Goal: Find specific page/section: Find specific page/section

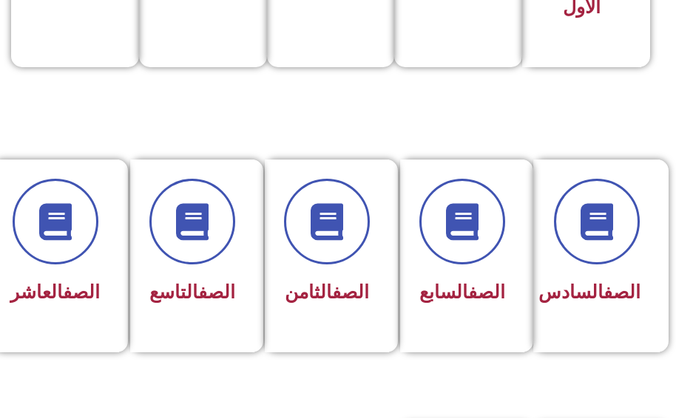
scroll to position [592, 0]
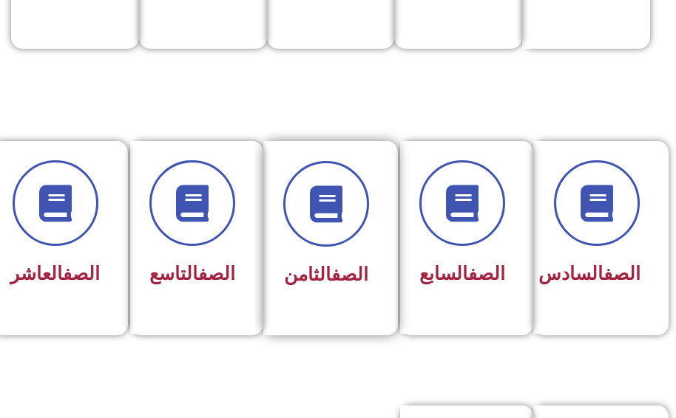
click at [367, 274] on h3 "الصف الثامن" at bounding box center [326, 275] width 86 height 22
click at [366, 274] on h3 "الصف الثامن" at bounding box center [326, 275] width 86 height 22
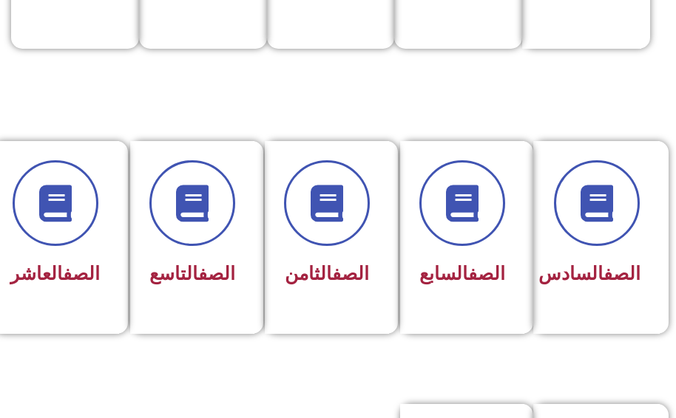
drag, startPoint x: 361, startPoint y: 376, endPoint x: 363, endPoint y: 361, distance: 15.0
click at [361, 376] on section "الصف السادس الصف السابع الصف الثامن الصف التاسع الصف العاشر" at bounding box center [338, 254] width 676 height 263
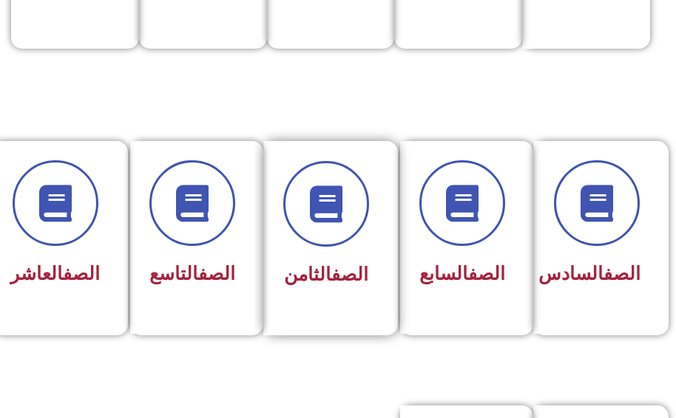
click at [335, 316] on div "الصف الثامن" at bounding box center [326, 238] width 126 height 194
drag, startPoint x: 335, startPoint y: 316, endPoint x: 334, endPoint y: 339, distance: 22.9
click at [340, 334] on div "الصف الثامن" at bounding box center [331, 237] width 133 height 193
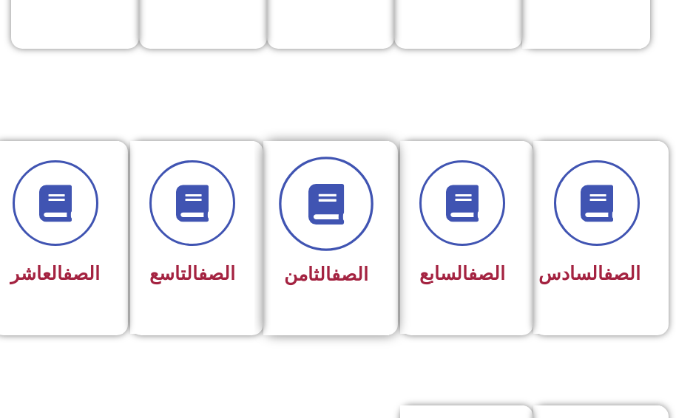
click at [331, 208] on icon at bounding box center [326, 203] width 41 height 41
click at [330, 206] on icon at bounding box center [326, 203] width 41 height 41
click at [330, 205] on icon at bounding box center [326, 203] width 41 height 41
click at [325, 199] on icon at bounding box center [326, 203] width 41 height 41
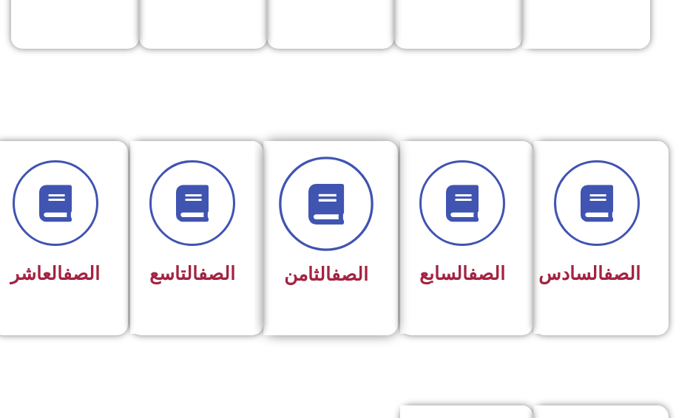
click at [325, 199] on icon at bounding box center [326, 203] width 41 height 41
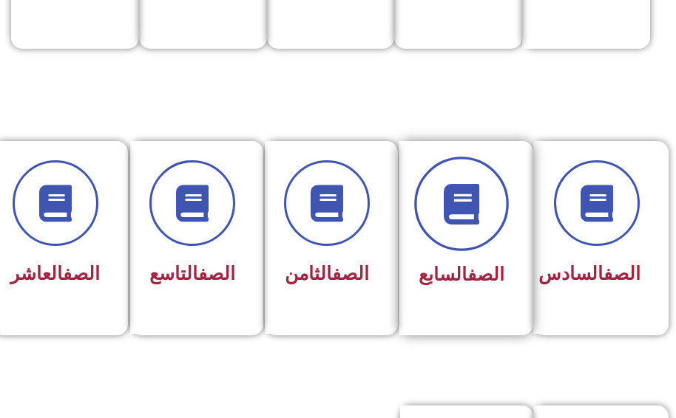
drag, startPoint x: 322, startPoint y: 193, endPoint x: 472, endPoint y: 238, distance: 157.4
click at [472, 238] on span at bounding box center [461, 204] width 95 height 95
click at [472, 239] on span at bounding box center [461, 204] width 95 height 95
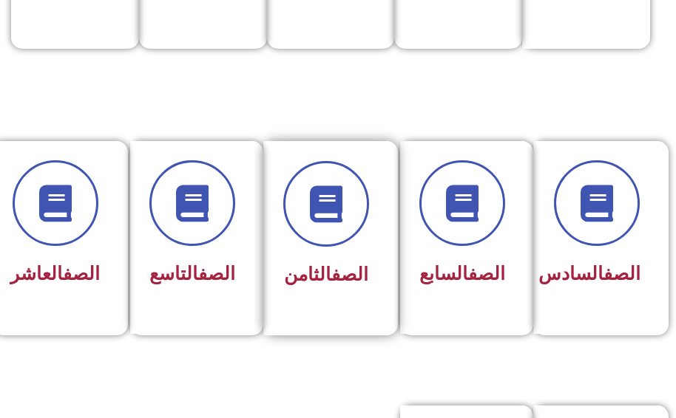
click at [362, 313] on div "الصف الثامن" at bounding box center [326, 238] width 126 height 194
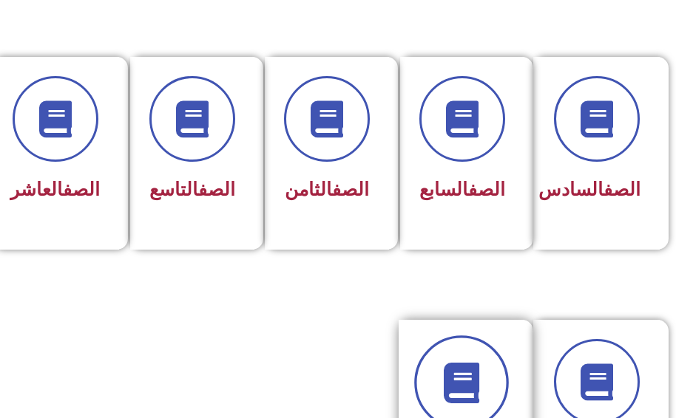
scroll to position [674, 0]
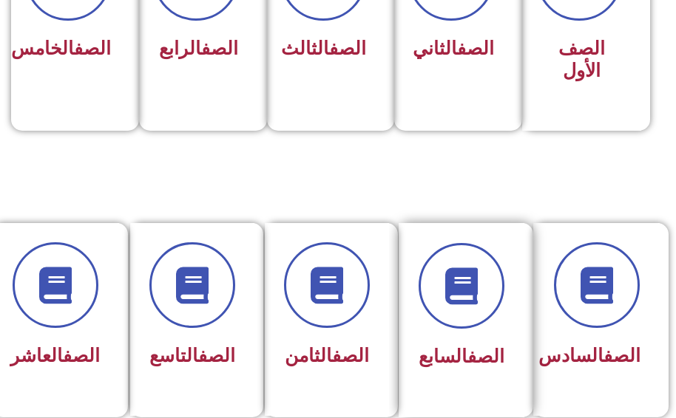
scroll to position [591, 0]
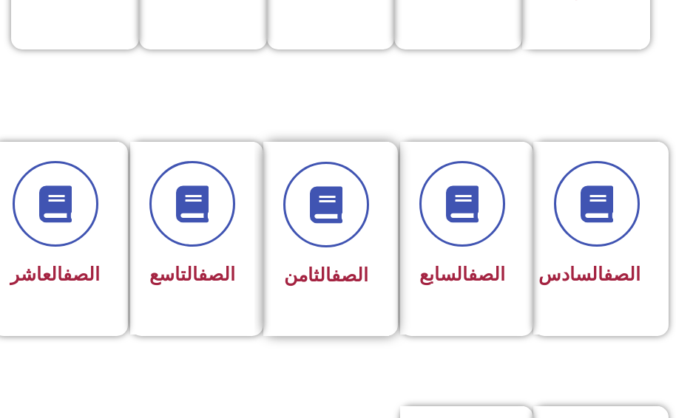
click at [341, 301] on div "الصف الثامن" at bounding box center [326, 239] width 126 height 194
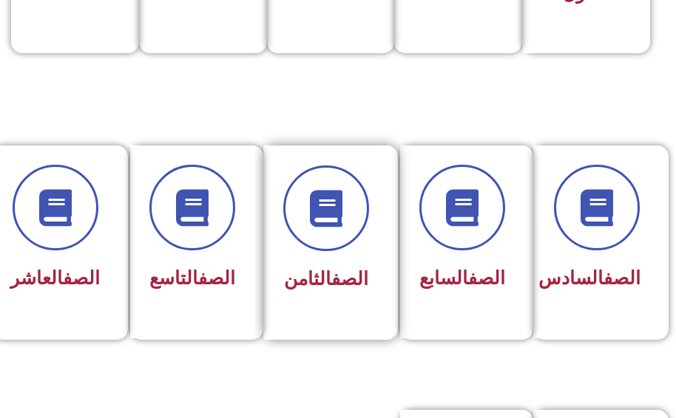
click at [341, 301] on div "الصف الثامن" at bounding box center [326, 243] width 126 height 194
click at [339, 302] on div "الصف الثامن" at bounding box center [326, 243] width 126 height 194
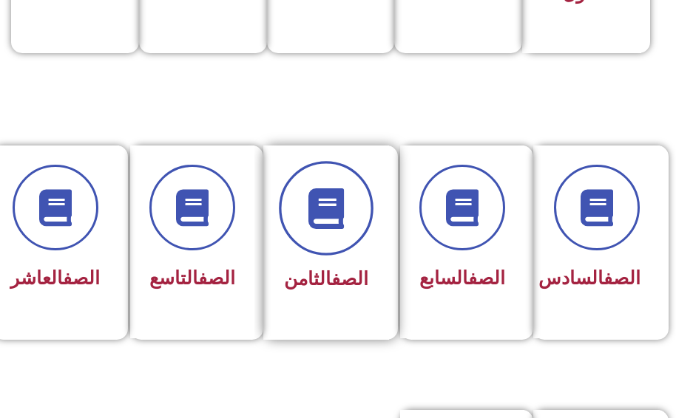
click at [348, 227] on span at bounding box center [326, 208] width 95 height 95
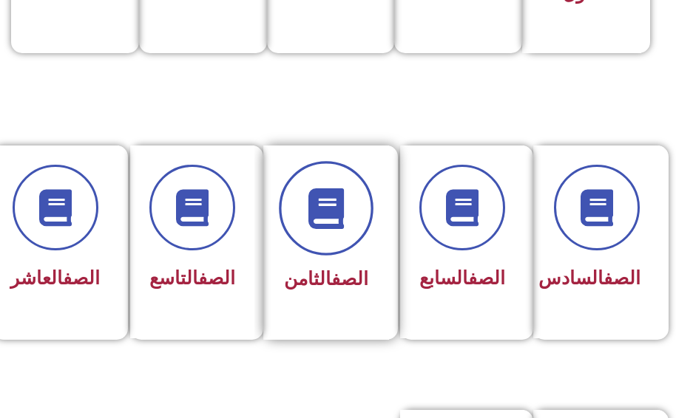
click at [348, 227] on span at bounding box center [326, 208] width 95 height 95
click at [348, 225] on span at bounding box center [326, 208] width 95 height 95
drag, startPoint x: 348, startPoint y: 225, endPoint x: 363, endPoint y: 225, distance: 14.8
click at [363, 225] on span at bounding box center [326, 208] width 95 height 95
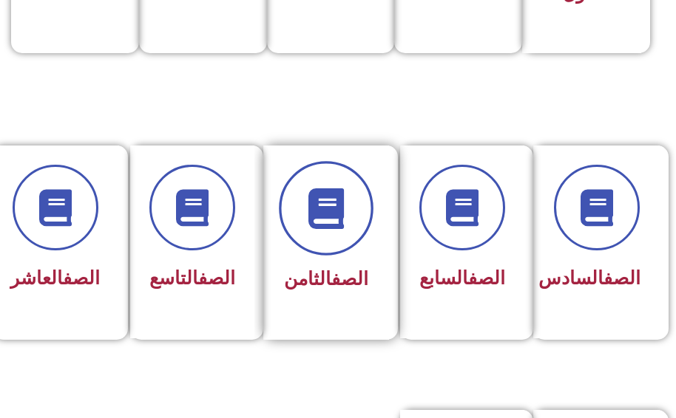
click at [363, 225] on span at bounding box center [326, 208] width 95 height 95
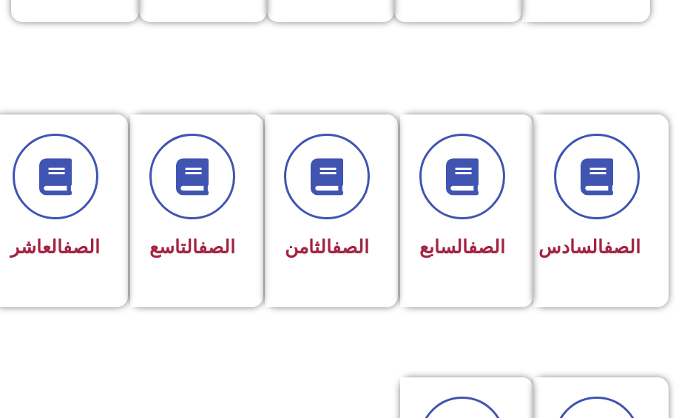
scroll to position [510, 0]
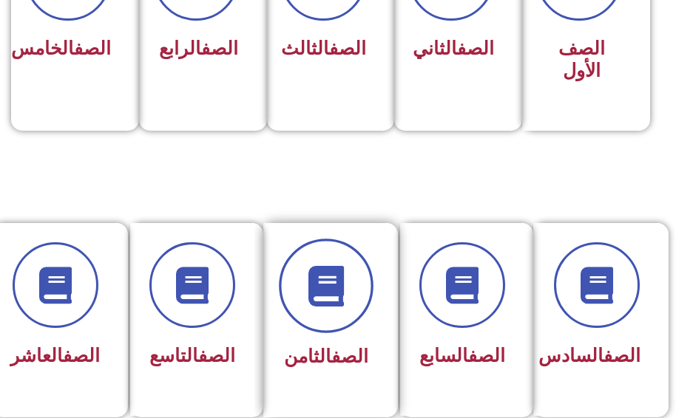
click at [326, 303] on icon at bounding box center [326, 285] width 41 height 41
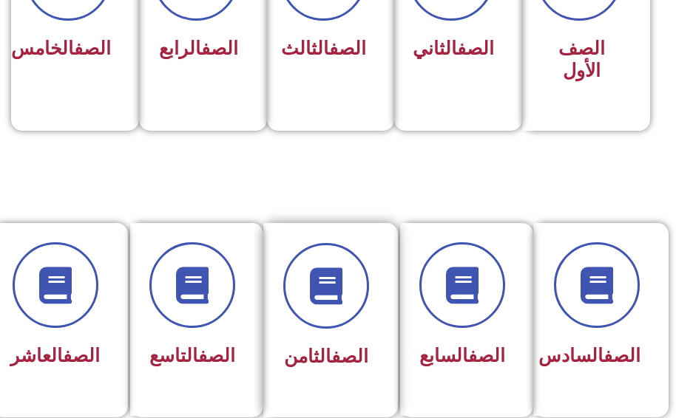
click at [304, 370] on div "الصف الثامن" at bounding box center [326, 357] width 86 height 35
click at [310, 364] on span "الصف الثامن" at bounding box center [326, 356] width 84 height 21
click at [311, 363] on span "الصف الثامن" at bounding box center [326, 356] width 84 height 21
click at [322, 347] on span "الصف الثامن" at bounding box center [326, 356] width 84 height 21
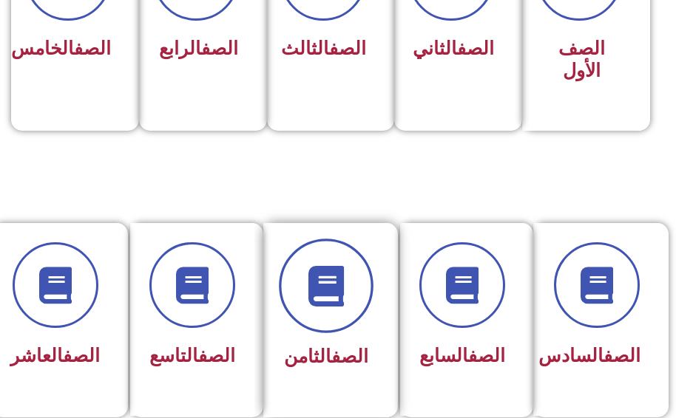
click at [341, 313] on span at bounding box center [326, 286] width 95 height 95
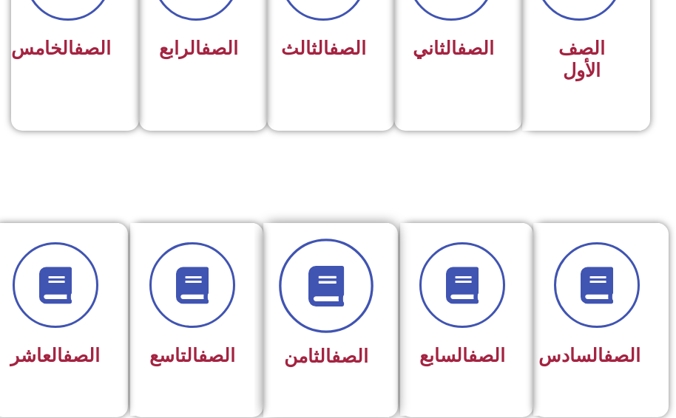
click at [341, 313] on span at bounding box center [326, 286] width 95 height 95
click at [341, 311] on span at bounding box center [326, 286] width 95 height 95
click at [341, 310] on span at bounding box center [326, 286] width 95 height 95
click at [341, 308] on span at bounding box center [326, 286] width 95 height 95
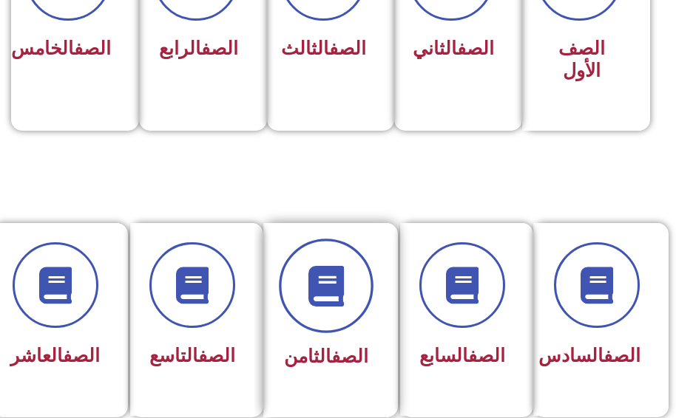
click at [341, 308] on span at bounding box center [326, 286] width 95 height 95
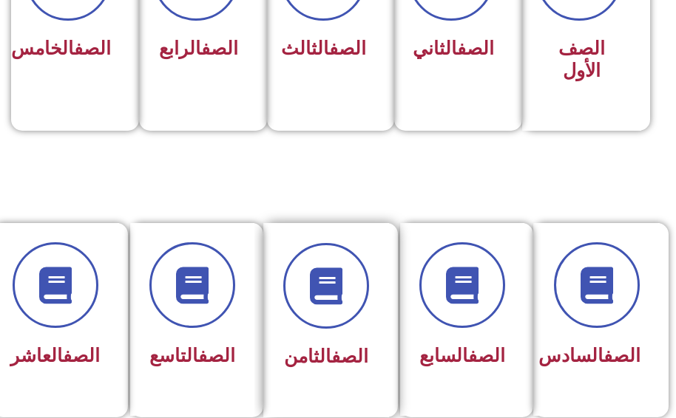
drag, startPoint x: 341, startPoint y: 301, endPoint x: 314, endPoint y: 334, distance: 42.6
click at [314, 334] on div "الصف الثامن" at bounding box center [326, 309] width 86 height 132
